Goal: Entertainment & Leisure: Browse casually

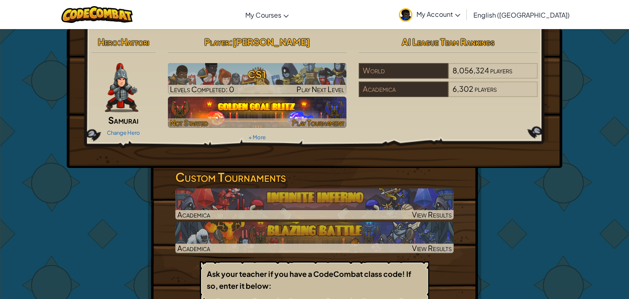
click at [300, 121] on span "Play Tournament" at bounding box center [318, 122] width 52 height 9
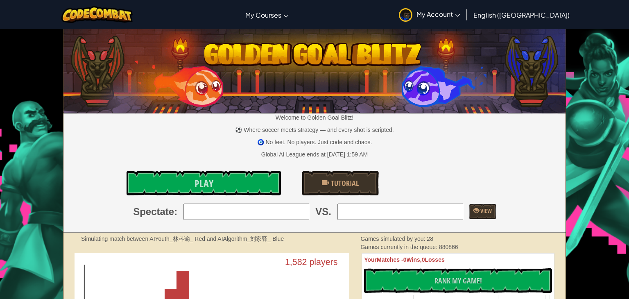
click at [412, 17] on img at bounding box center [406, 15] width 14 height 14
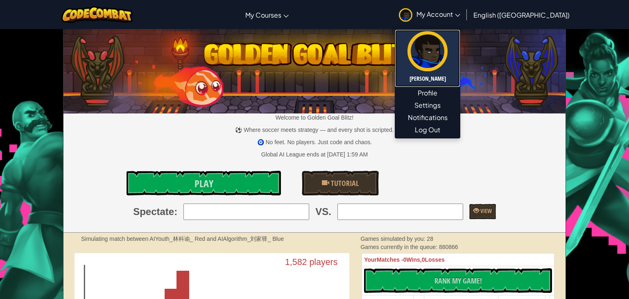
click at [448, 43] on img at bounding box center [428, 51] width 40 height 40
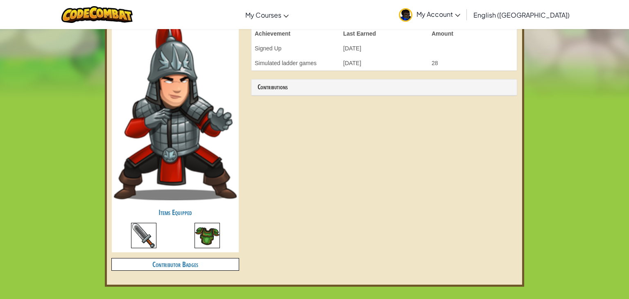
scroll to position [252, 0]
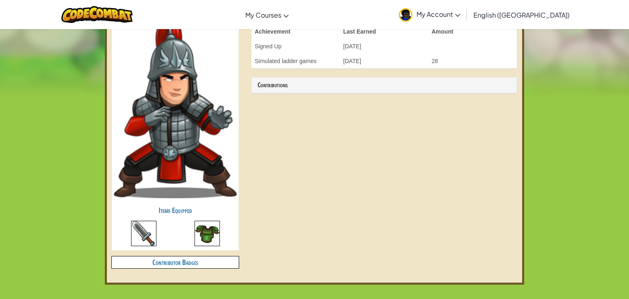
click at [203, 236] on img at bounding box center [207, 233] width 25 height 25
click at [213, 229] on img at bounding box center [207, 233] width 25 height 25
click at [205, 242] on img at bounding box center [207, 233] width 25 height 25
click at [190, 243] on div at bounding box center [175, 235] width 127 height 29
click at [201, 244] on img at bounding box center [207, 233] width 25 height 25
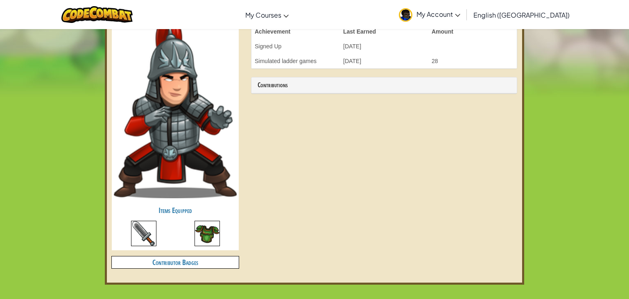
click at [204, 235] on img at bounding box center [207, 233] width 25 height 25
click at [211, 260] on h4 "Contributor Badges" at bounding box center [175, 262] width 127 height 12
click at [217, 266] on h4 "Contributor Badges" at bounding box center [175, 262] width 127 height 12
click at [206, 263] on h4 "Contributor Badges" at bounding box center [175, 262] width 127 height 12
click at [173, 231] on div at bounding box center [175, 235] width 127 height 29
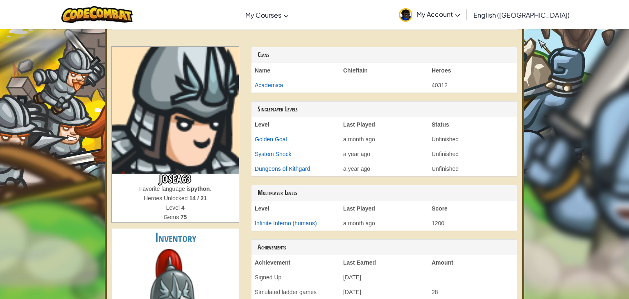
scroll to position [0, 0]
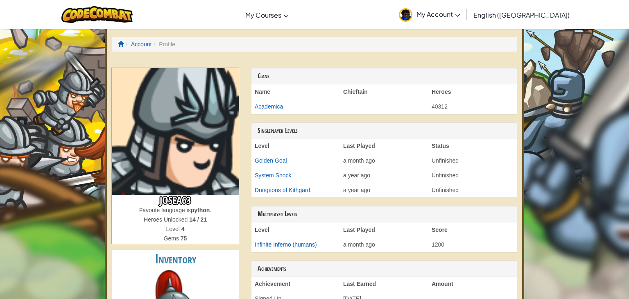
click at [537, 21] on link "English ([GEOGRAPHIC_DATA])" at bounding box center [521, 15] width 104 height 22
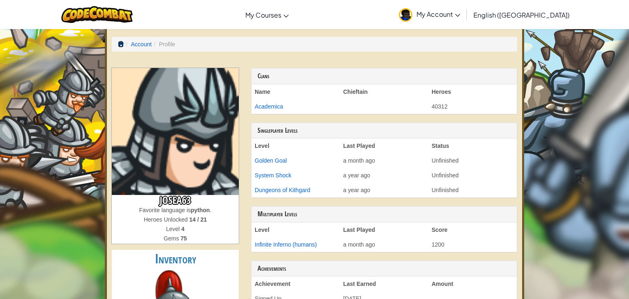
click at [120, 45] on span at bounding box center [121, 44] width 6 height 6
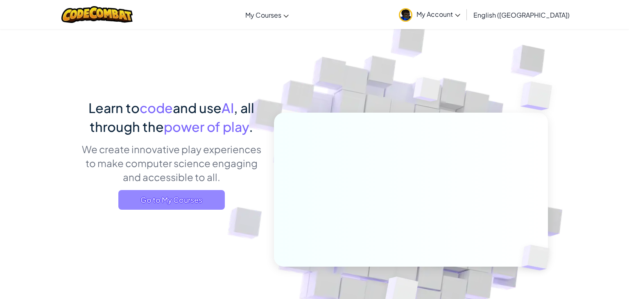
click at [211, 199] on span "Go to My Courses" at bounding box center [171, 200] width 106 height 20
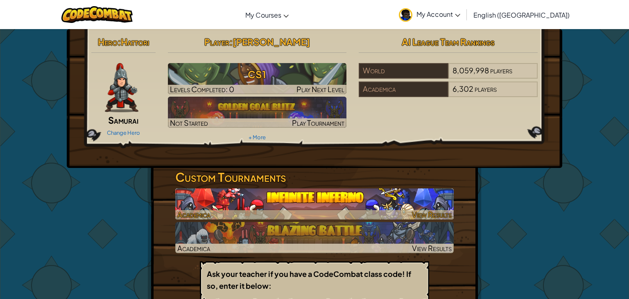
click at [423, 194] on img at bounding box center [314, 203] width 278 height 31
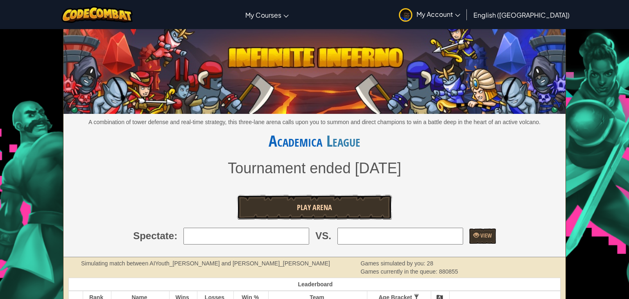
click at [369, 214] on link "Play Arena" at bounding box center [314, 207] width 154 height 25
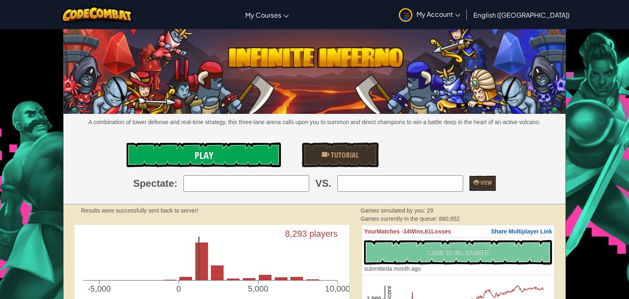
click at [241, 162] on link "Play" at bounding box center [204, 155] width 154 height 25
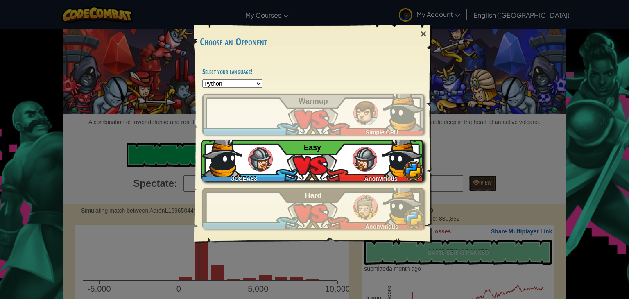
click at [385, 167] on img at bounding box center [403, 156] width 41 height 41
